Goal: Navigation & Orientation: Find specific page/section

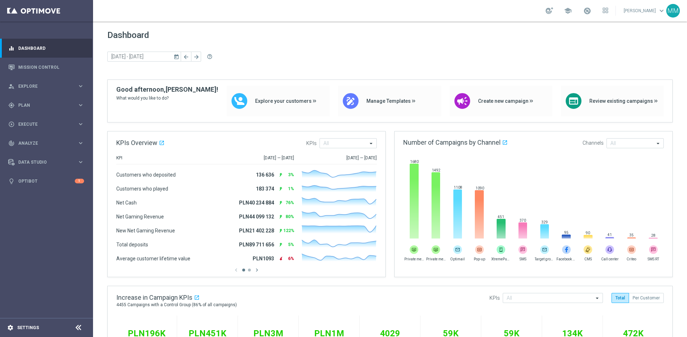
click at [25, 330] on div "settings Settings" at bounding box center [36, 327] width 72 height 6
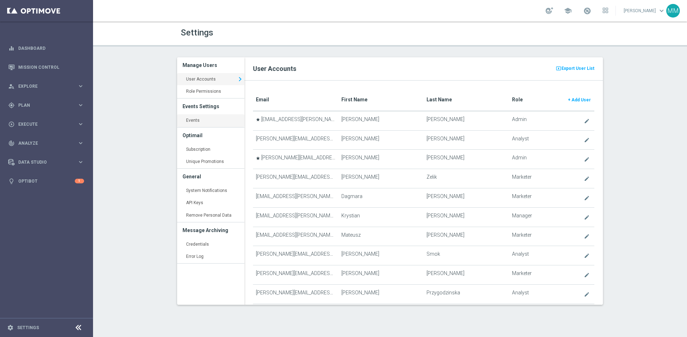
click at [201, 119] on link "Events keyboard_arrow_right" at bounding box center [210, 120] width 67 height 13
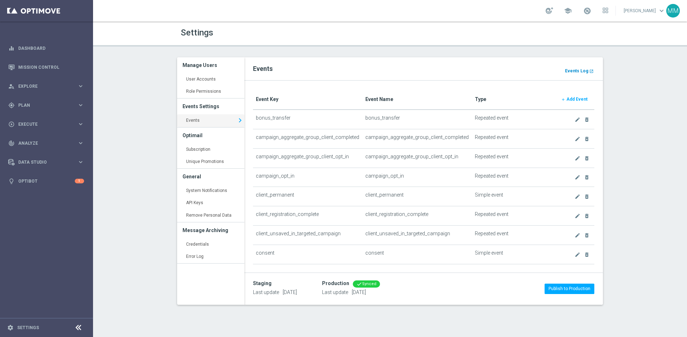
click at [575, 71] on b "Events Log" at bounding box center [576, 70] width 23 height 5
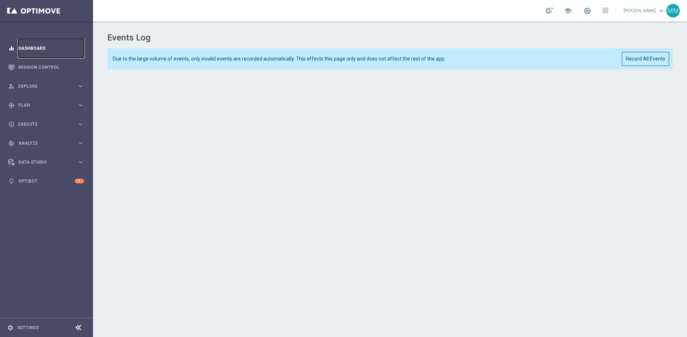
click at [34, 48] on link "Dashboard" at bounding box center [51, 48] width 66 height 19
